Goal: Task Accomplishment & Management: Use online tool/utility

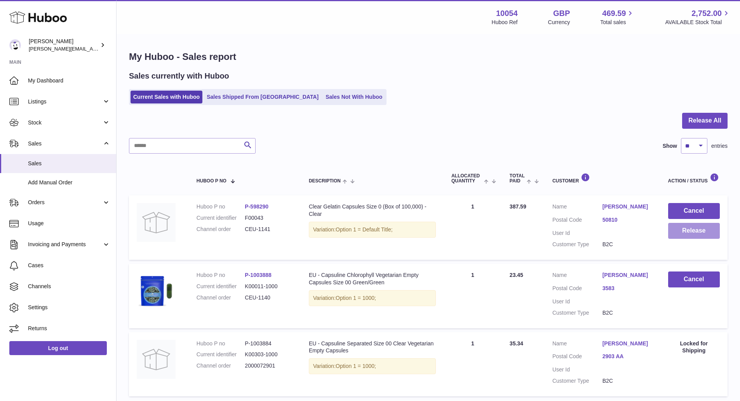
click at [707, 230] on button "Release" at bounding box center [694, 231] width 52 height 16
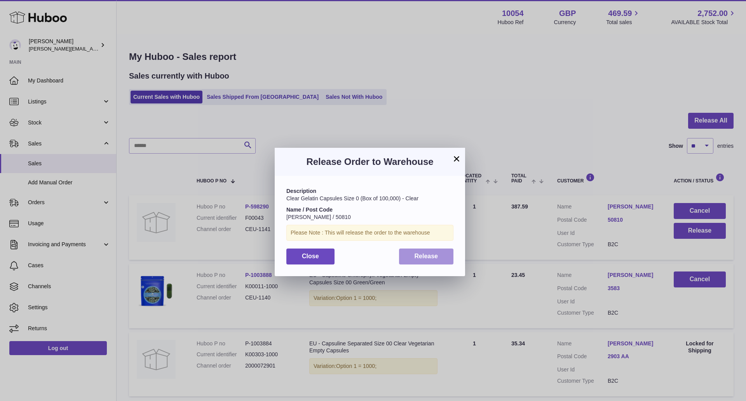
click at [440, 249] on button "Release" at bounding box center [426, 256] width 55 height 16
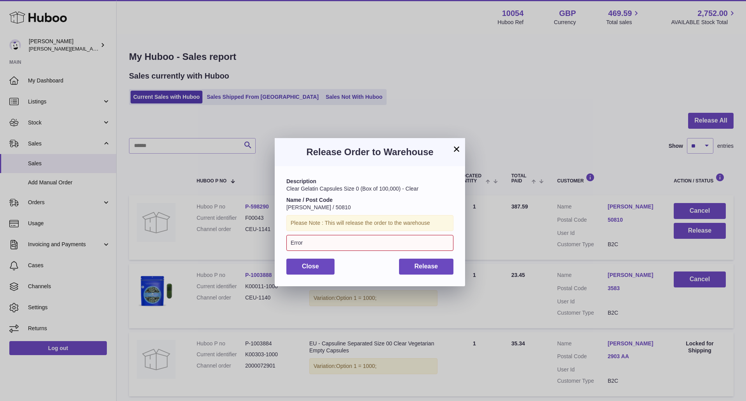
click at [432, 275] on div "Description Clear Gelatin Capsules Size 0 (Box of 100,000) - Clear Name / Post …" at bounding box center [370, 226] width 190 height 120
click at [433, 270] on button "Release" at bounding box center [426, 266] width 55 height 16
